Goal: Transaction & Acquisition: Purchase product/service

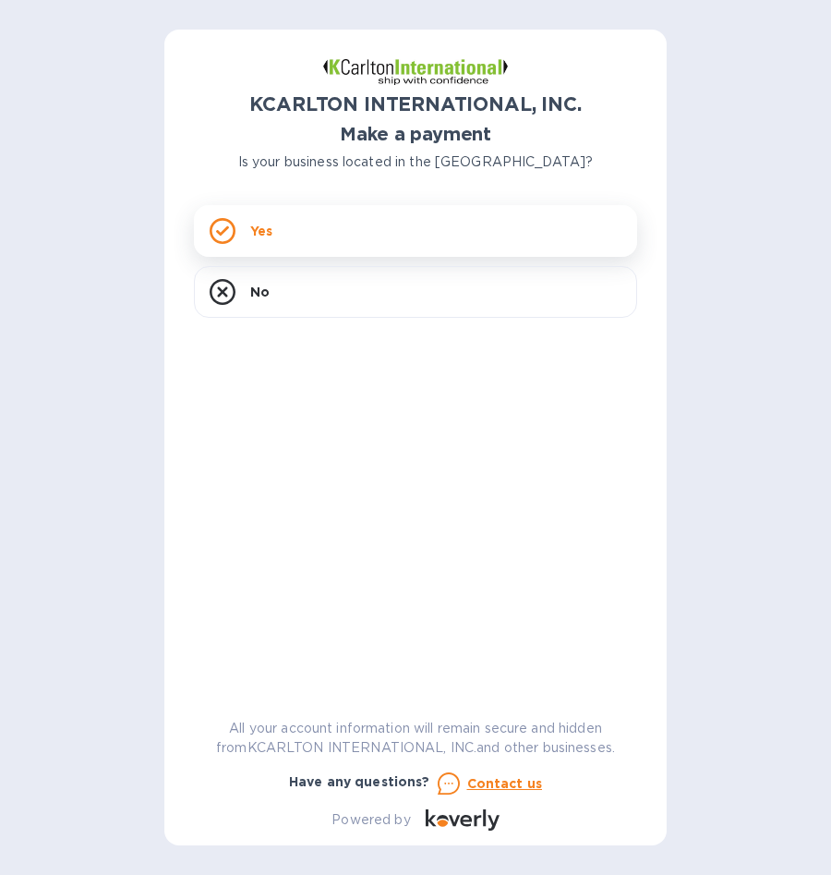
click at [226, 224] on icon at bounding box center [223, 231] width 26 height 26
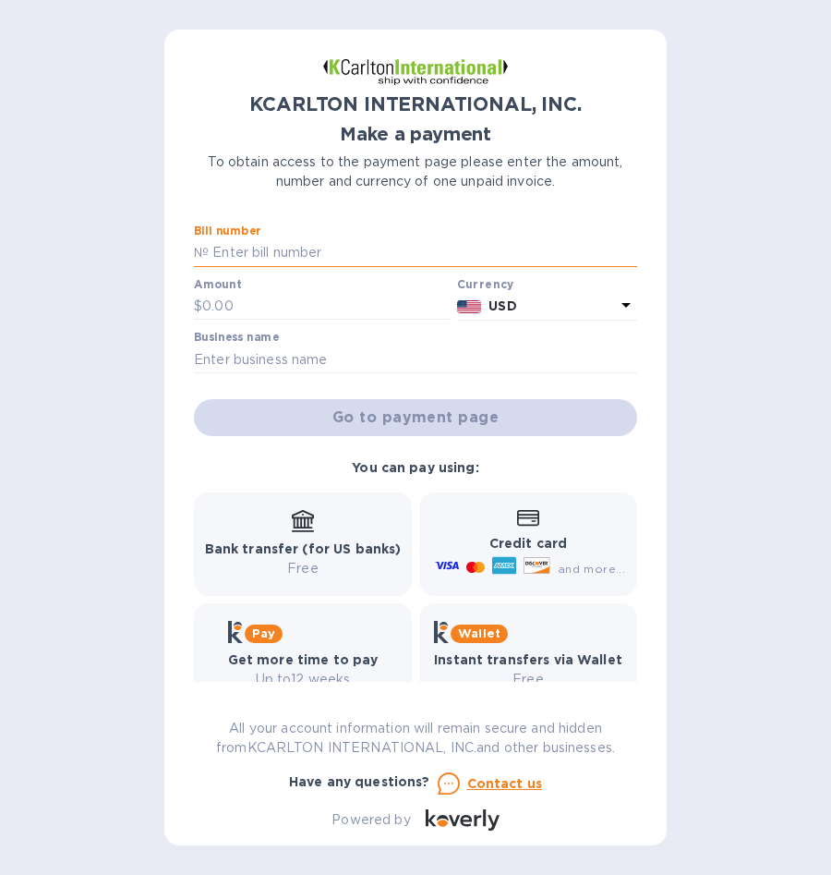
click at [341, 253] on input "text" at bounding box center [423, 253] width 429 height 28
type input "7250724-1"
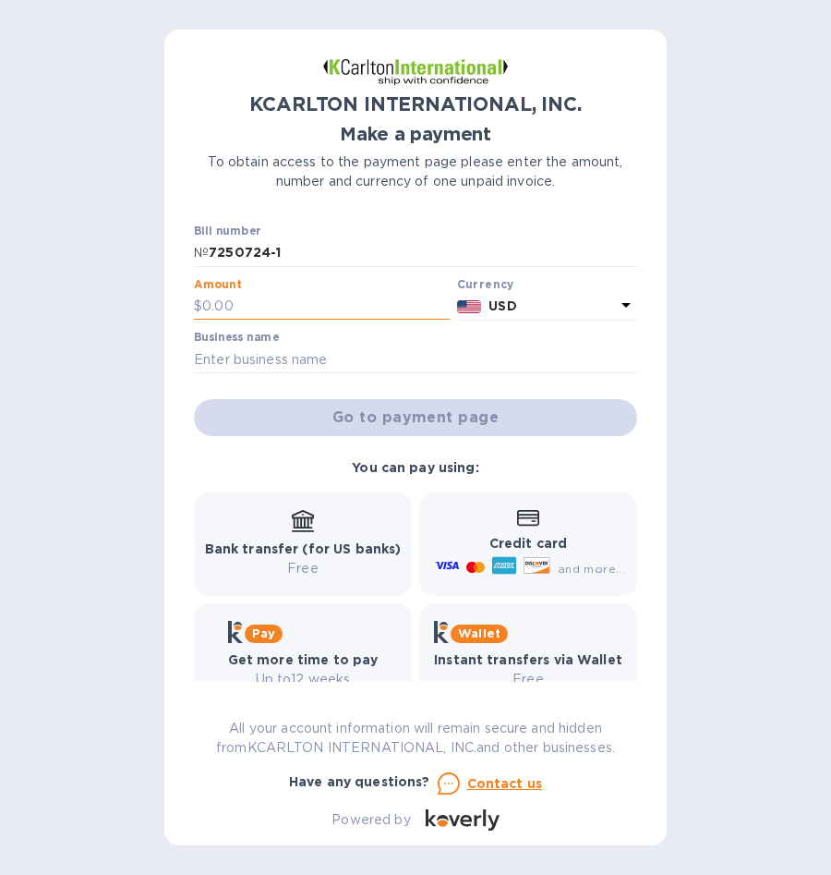
click at [293, 300] on input "text" at bounding box center [326, 307] width 248 height 28
type input "2,233.04"
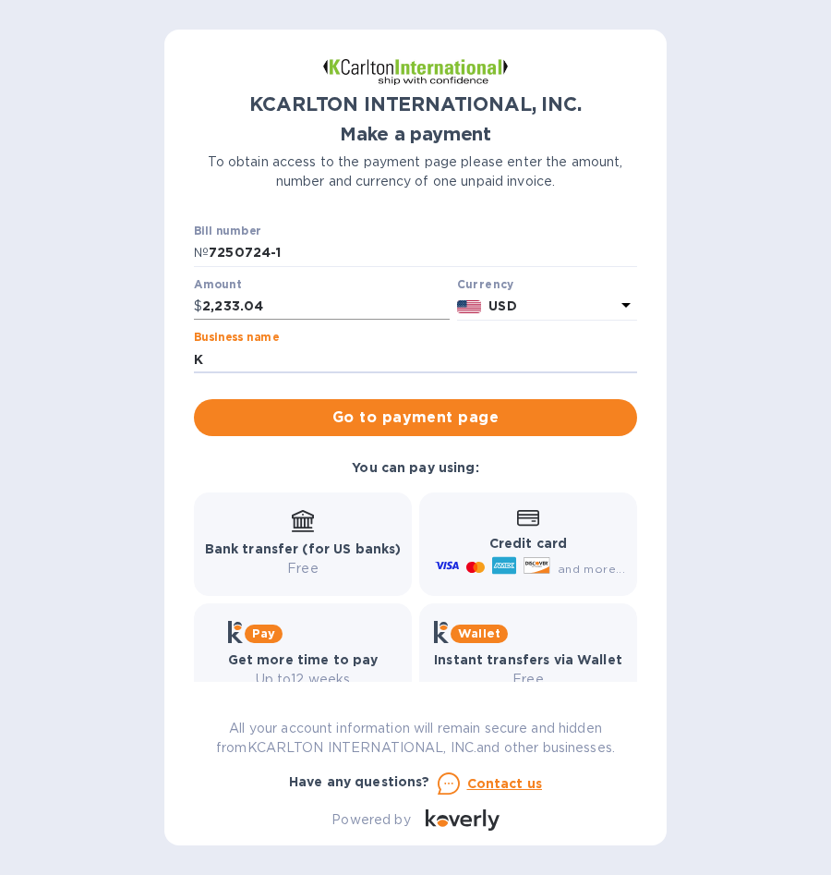
type input "K"
type input "Lea Machine Services"
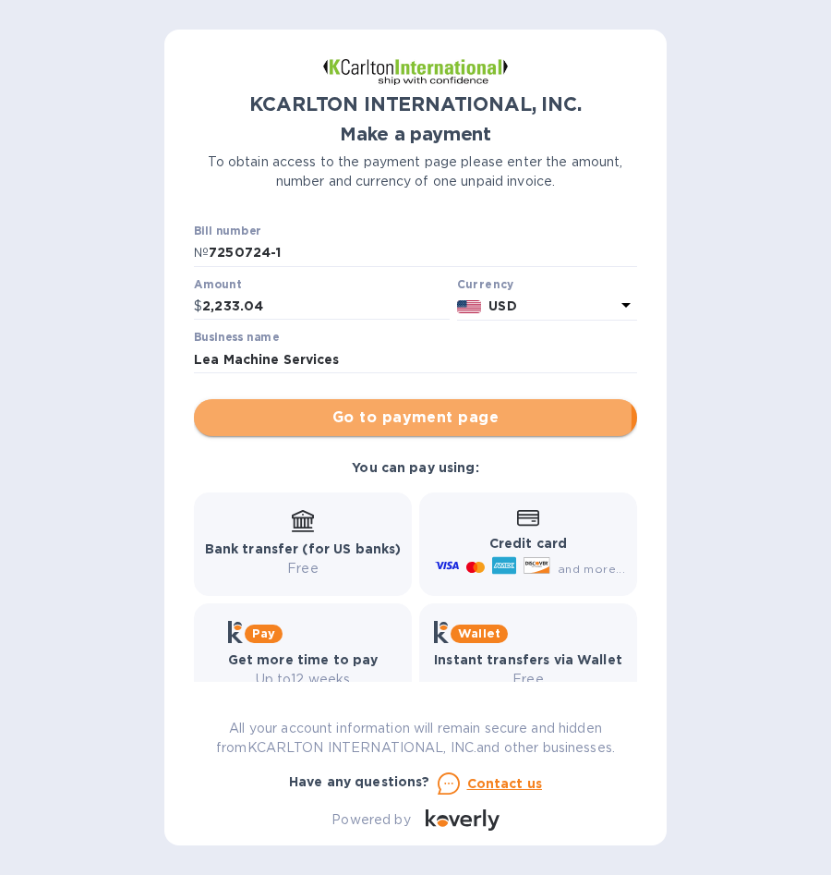
click at [381, 417] on span "Go to payment page" at bounding box center [416, 417] width 414 height 22
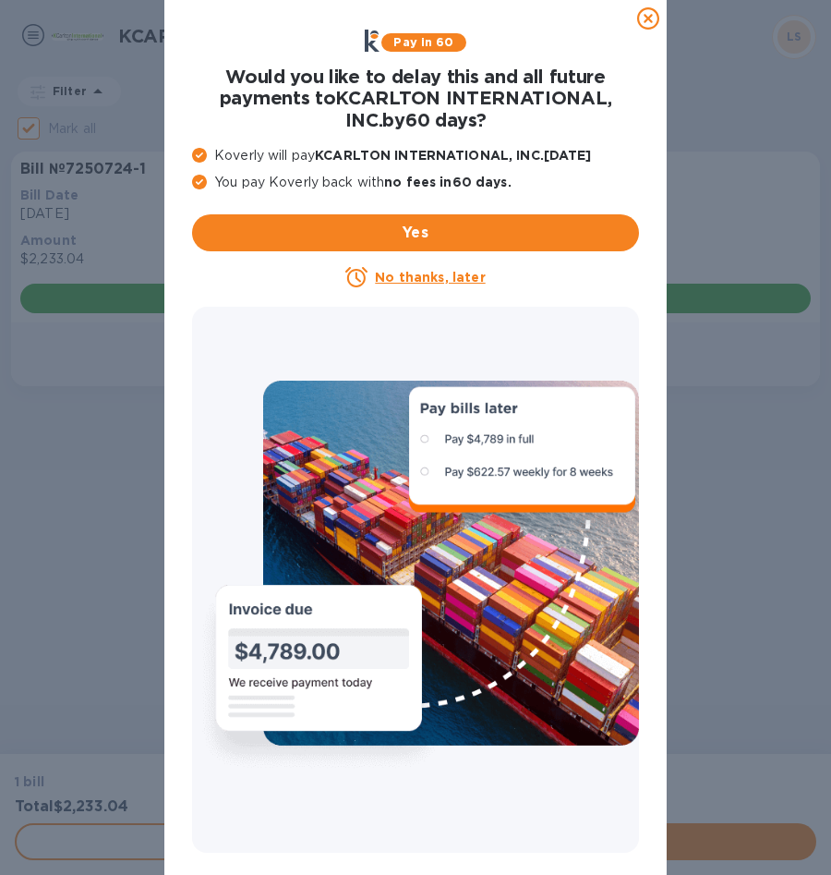
click at [423, 270] on u "No thanks, later" at bounding box center [430, 277] width 110 height 15
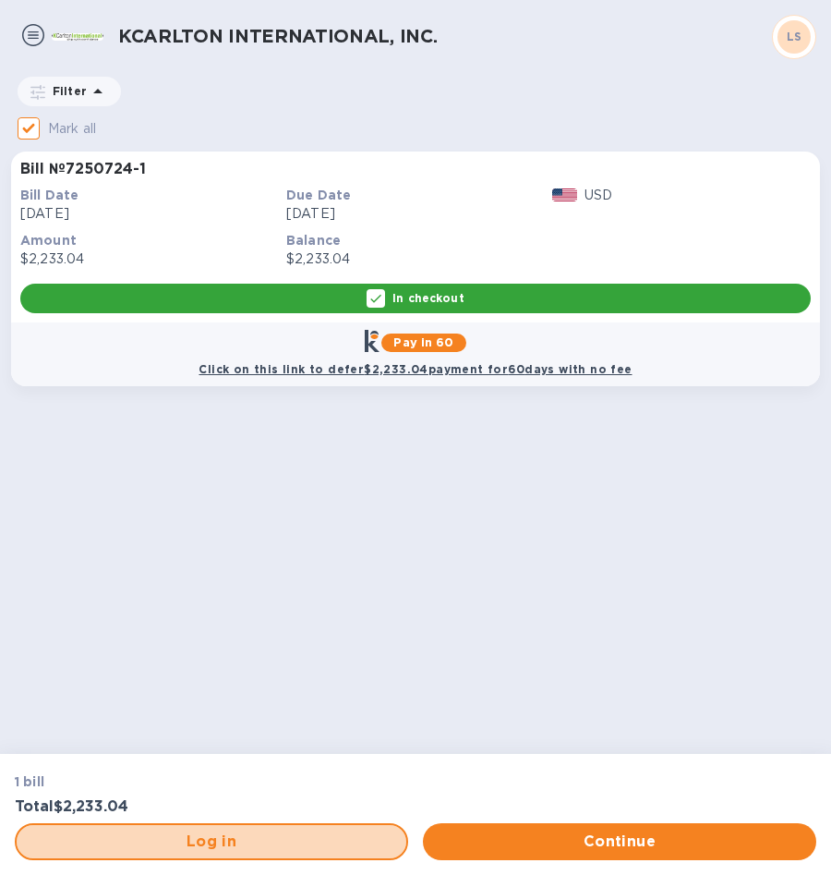
drag, startPoint x: 245, startPoint y: 838, endPoint x: 567, endPoint y: 575, distance: 415.6
click at [256, 819] on div "Log in" at bounding box center [211, 842] width 408 height 52
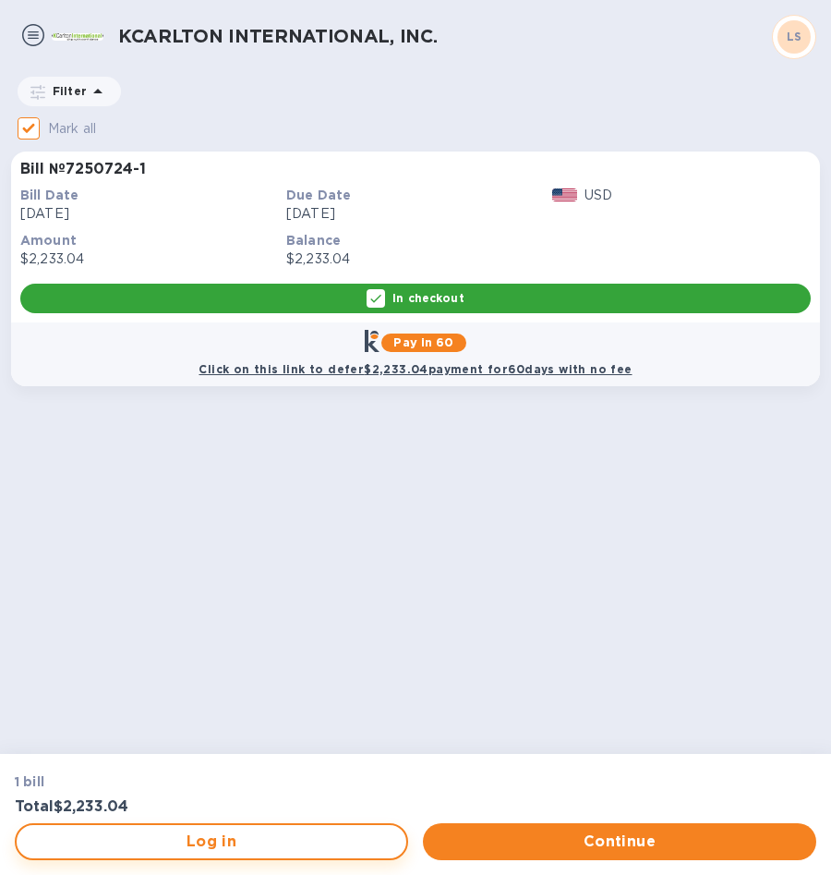
click at [279, 840] on span "Log in" at bounding box center [211, 841] width 360 height 22
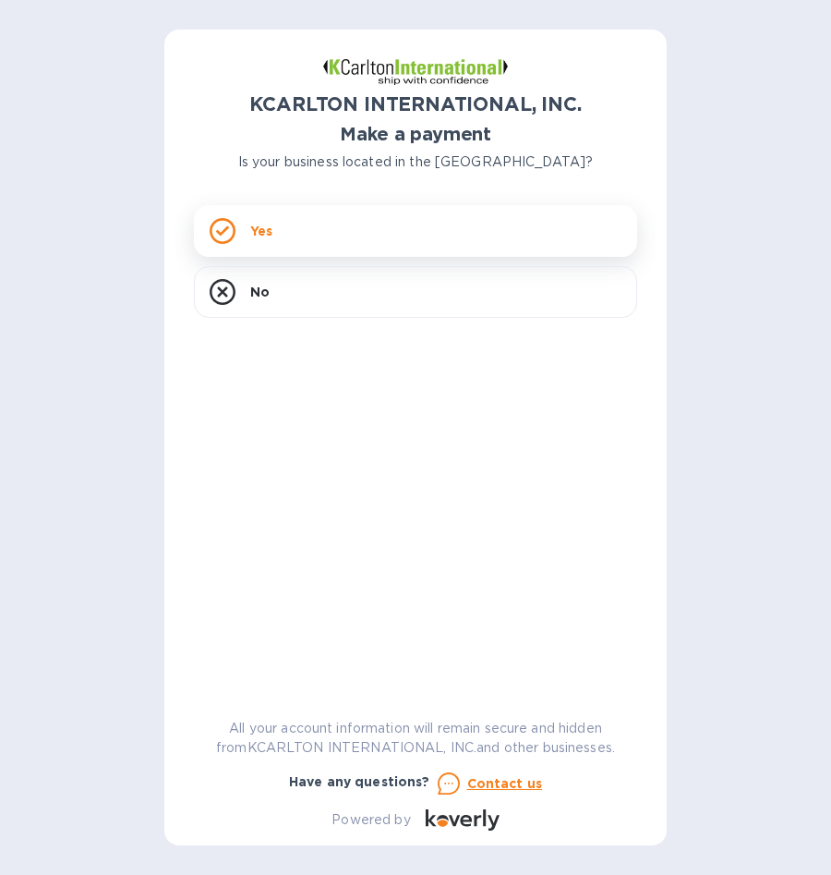
click at [226, 230] on icon at bounding box center [222, 231] width 13 height 10
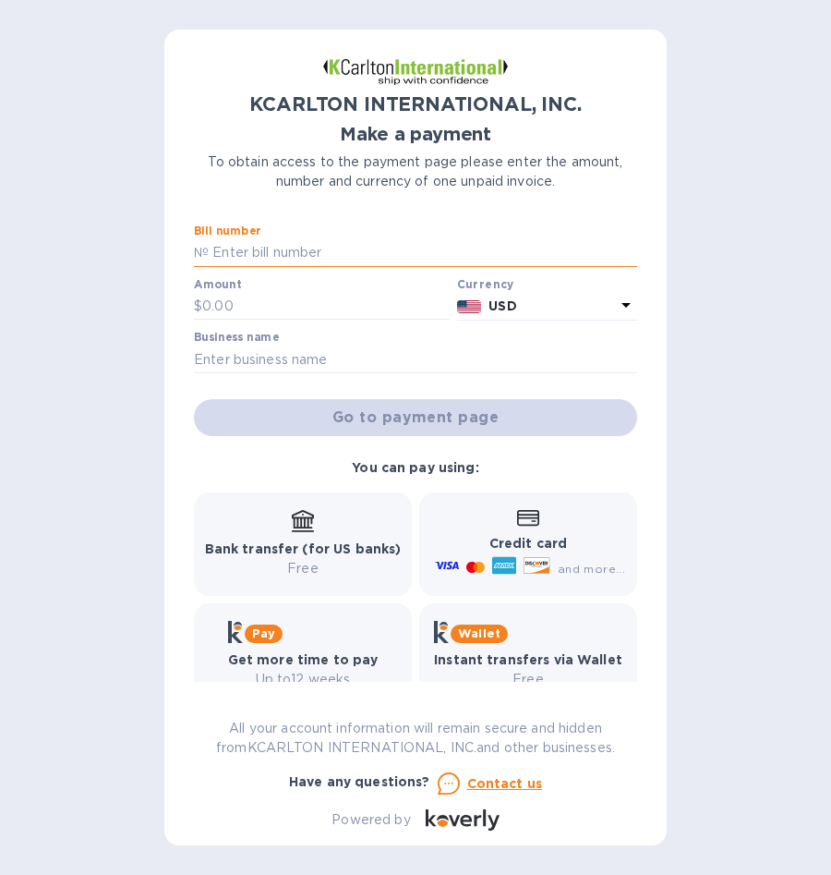
click at [239, 250] on input "text" at bounding box center [423, 253] width 429 height 28
type input "7250724-1"
type input "2,233.04"
type input "Lea Machine Services"
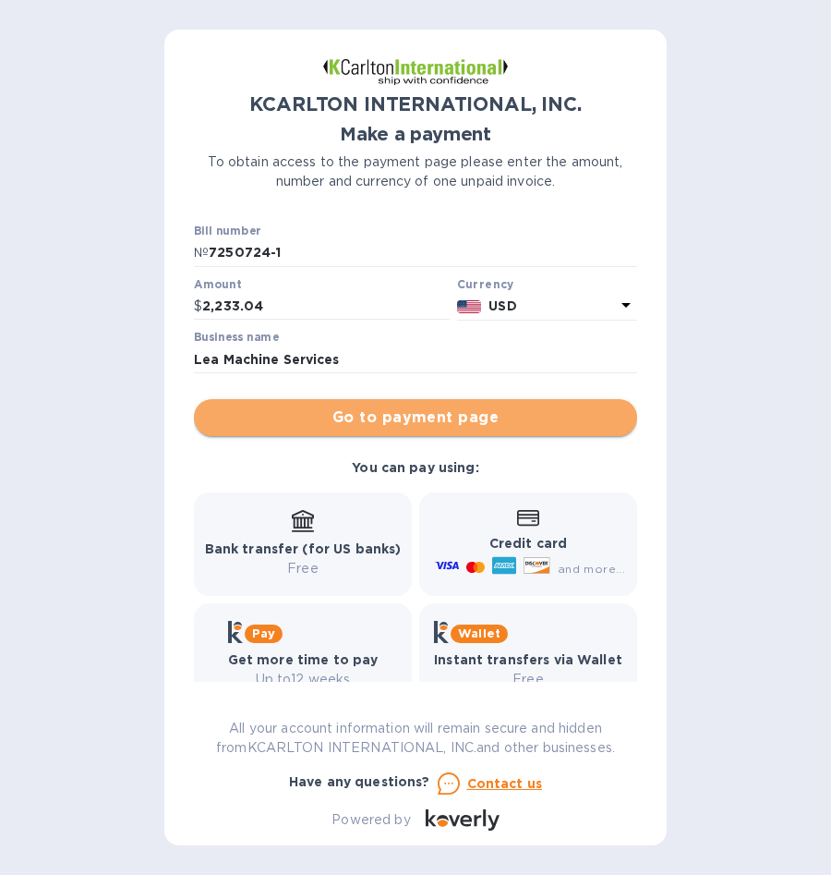
click at [445, 420] on span "Go to payment page" at bounding box center [416, 417] width 414 height 22
